Goal: Unclear

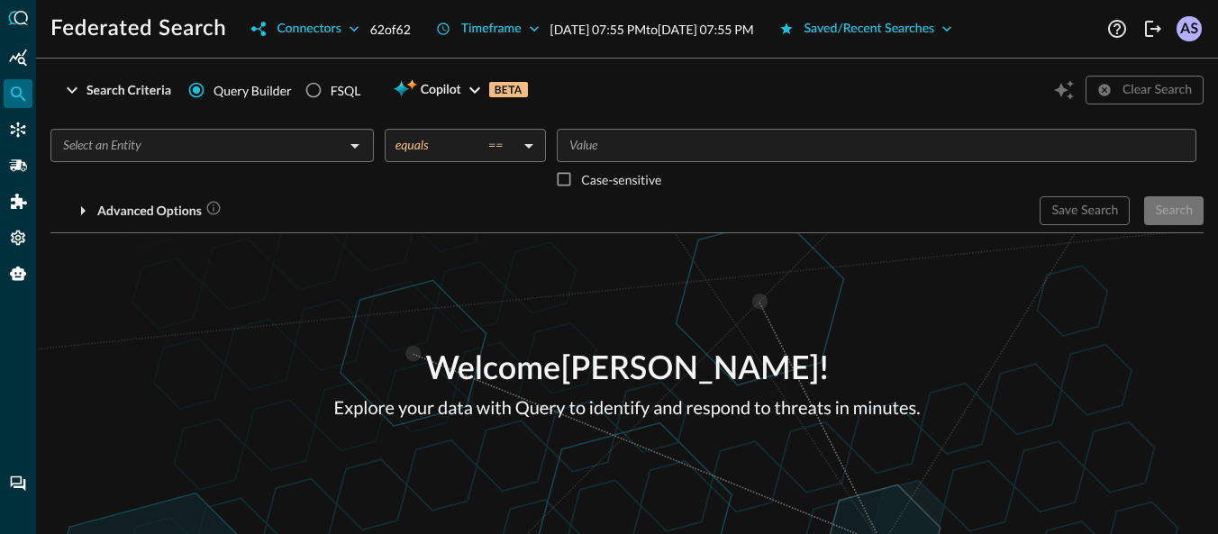
click at [525, 369] on p "Welcome [PERSON_NAME] !" at bounding box center [627, 370] width 586 height 49
click at [485, 407] on p "Explore your data with Query to identify and respond to threats in minutes." at bounding box center [627, 407] width 586 height 27
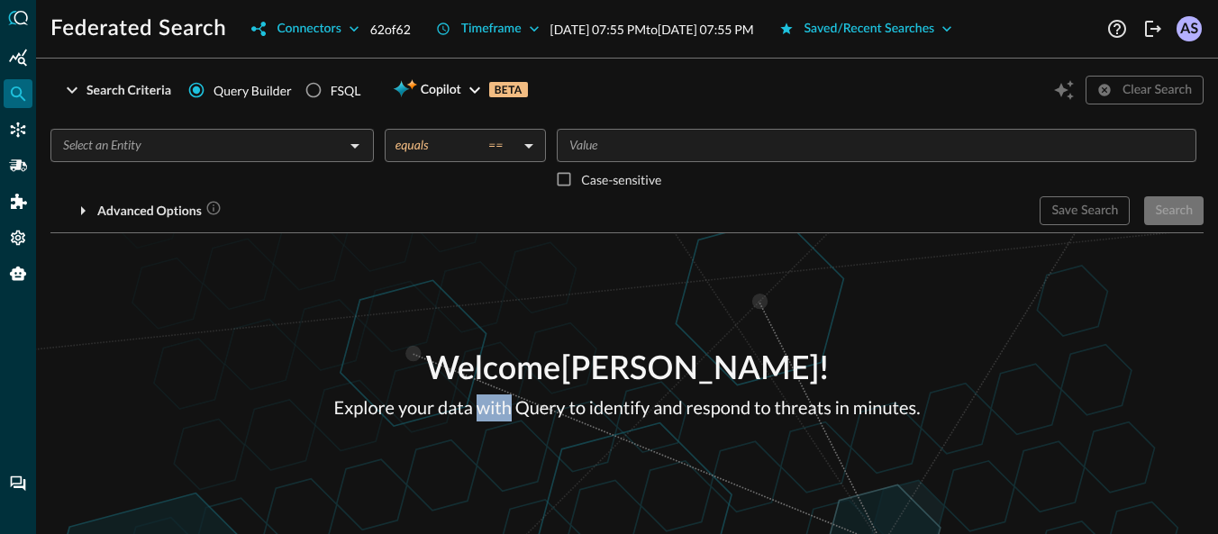
click at [485, 407] on p "Explore your data with Query to identify and respond to threats in minutes." at bounding box center [627, 407] width 586 height 27
